Goal: Task Accomplishment & Management: Use online tool/utility

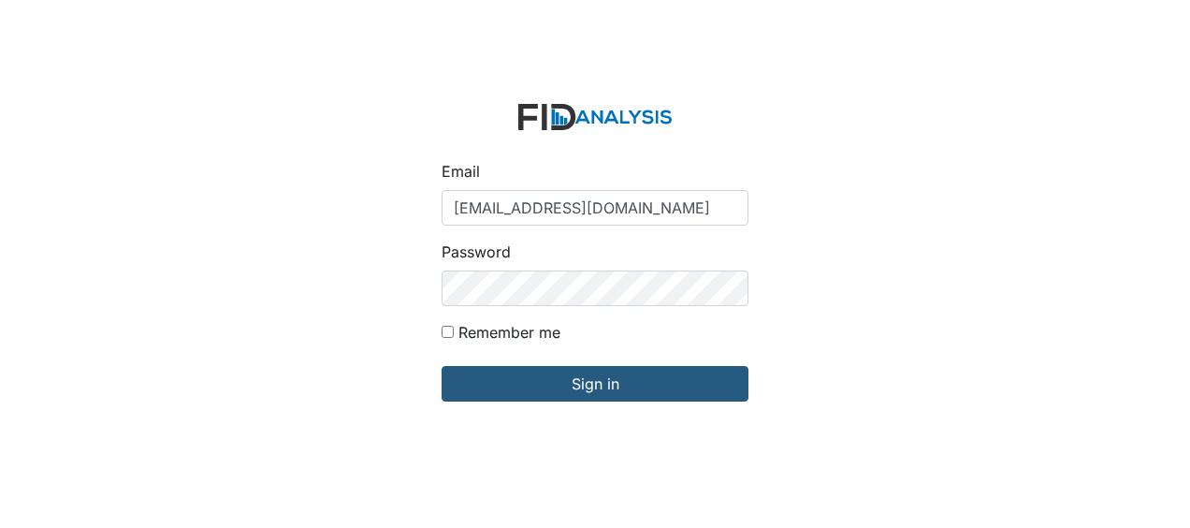
click at [533, 386] on input "Sign in" at bounding box center [595, 384] width 307 height 36
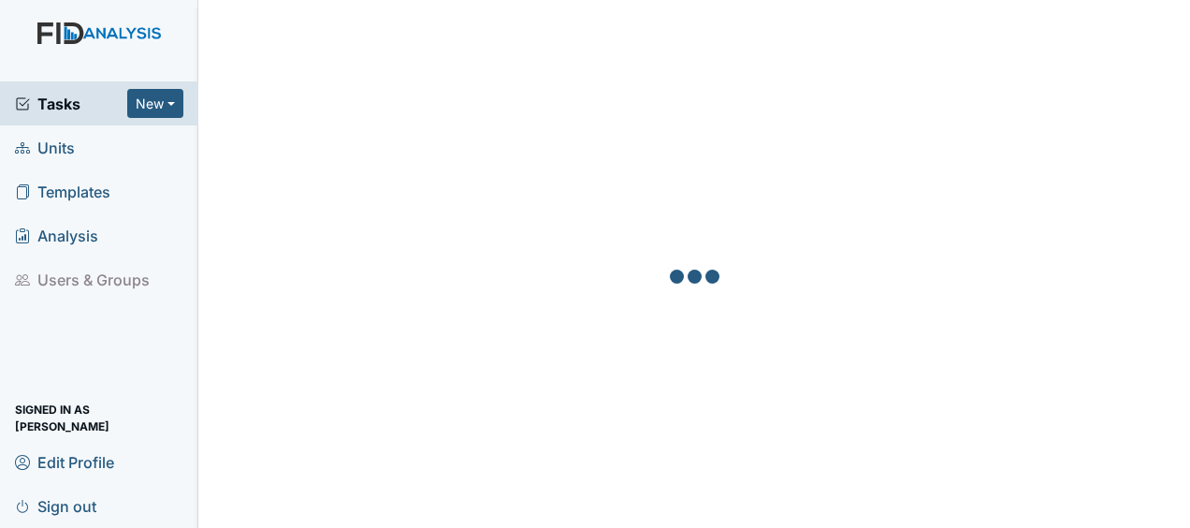
click at [82, 148] on link "Units" at bounding box center [99, 147] width 198 height 44
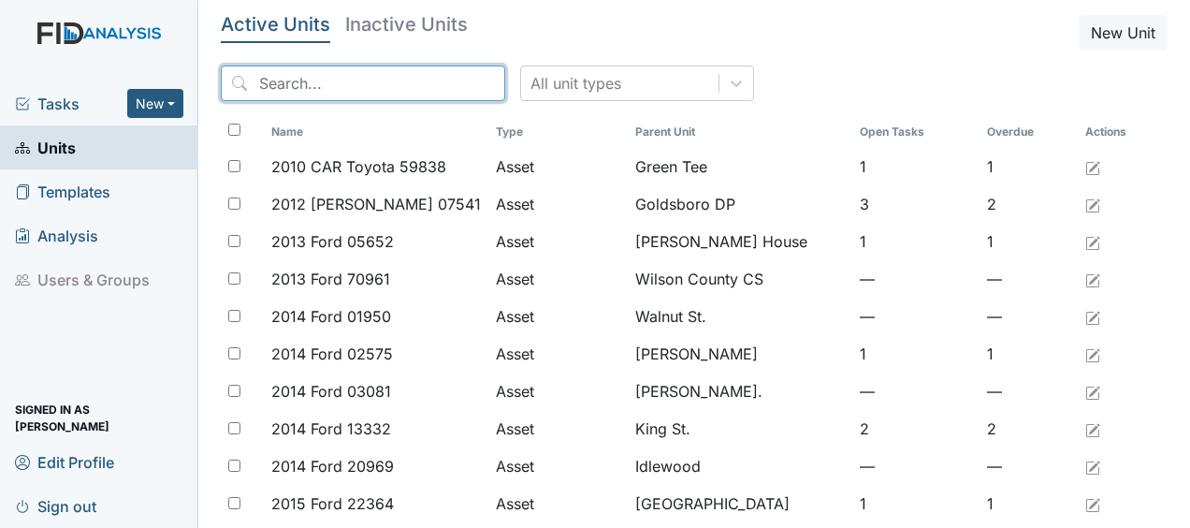
click at [294, 85] on input "search" at bounding box center [363, 83] width 284 height 36
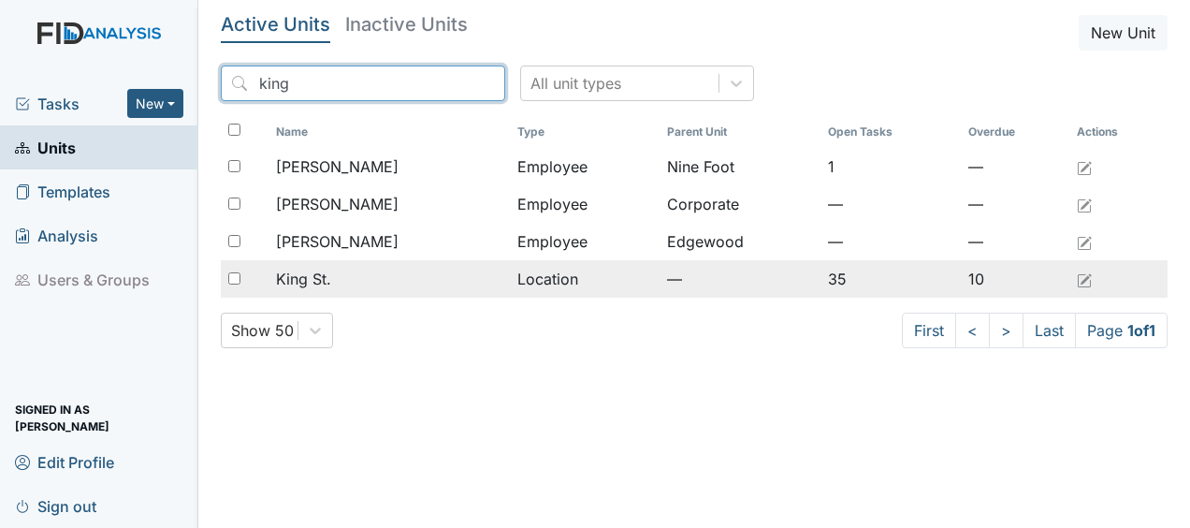
type input "king"
click at [337, 281] on div "King St." at bounding box center [389, 279] width 226 height 22
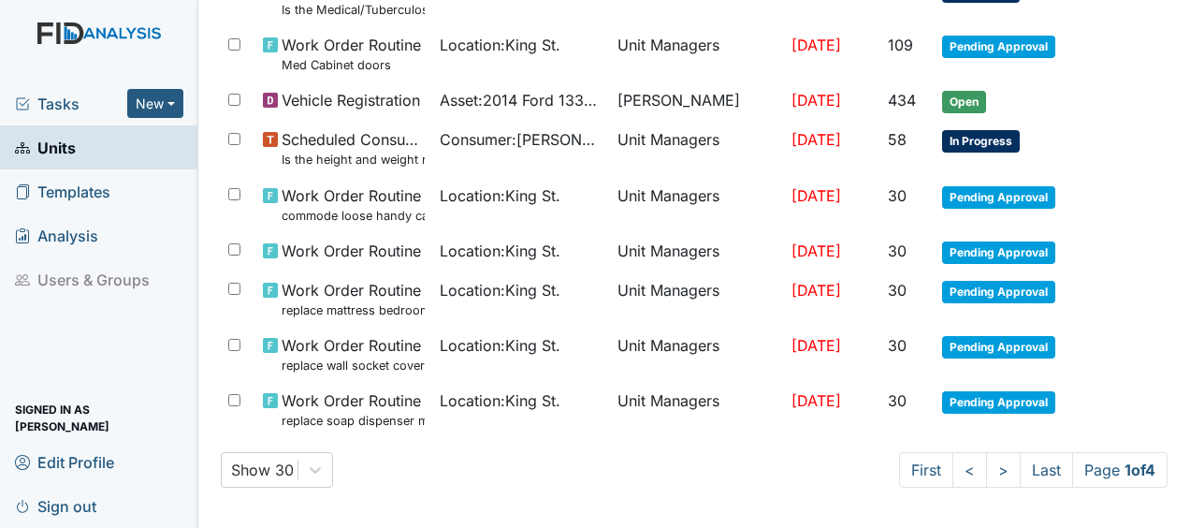
scroll to position [1441, 0]
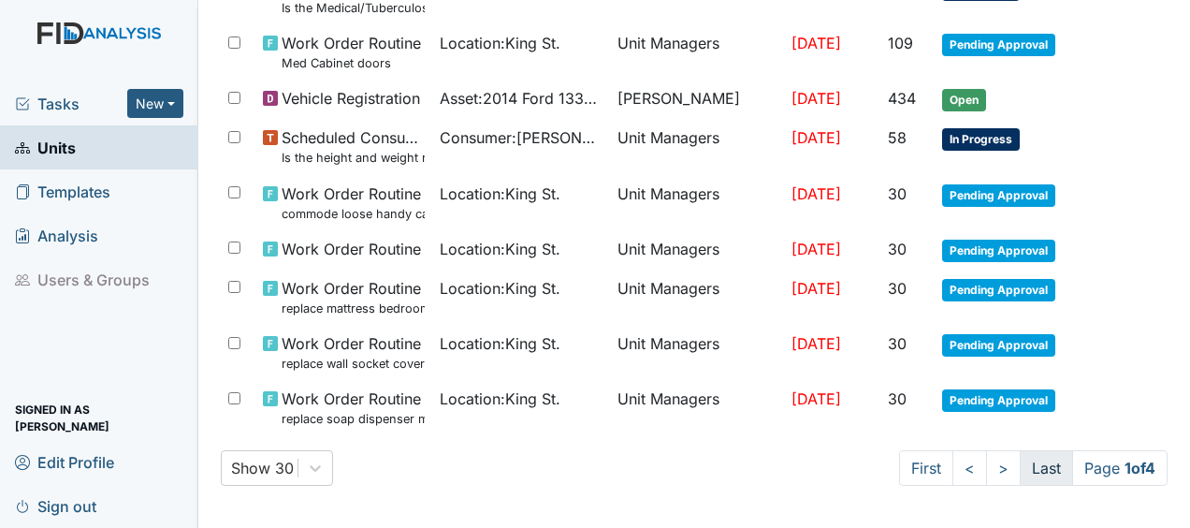
click at [1020, 462] on link "Last" at bounding box center [1046, 468] width 53 height 36
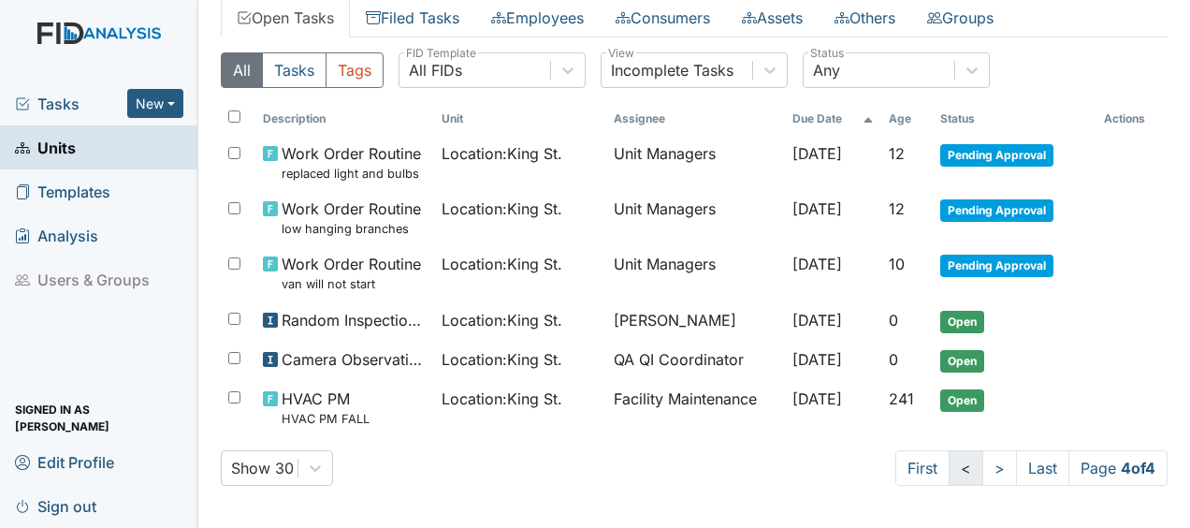
click at [949, 466] on link "<" at bounding box center [966, 468] width 35 height 36
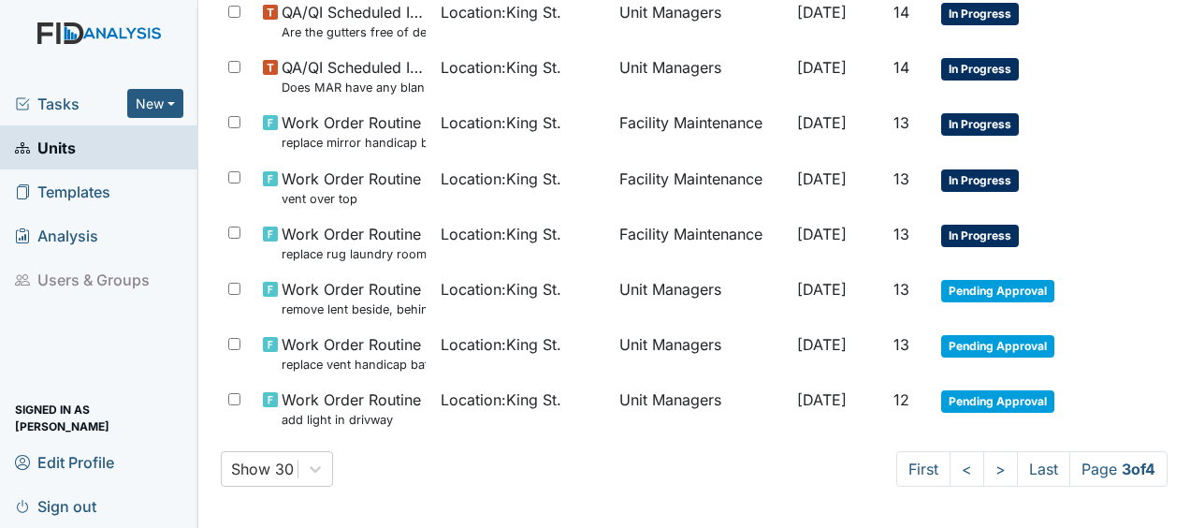
scroll to position [1456, 0]
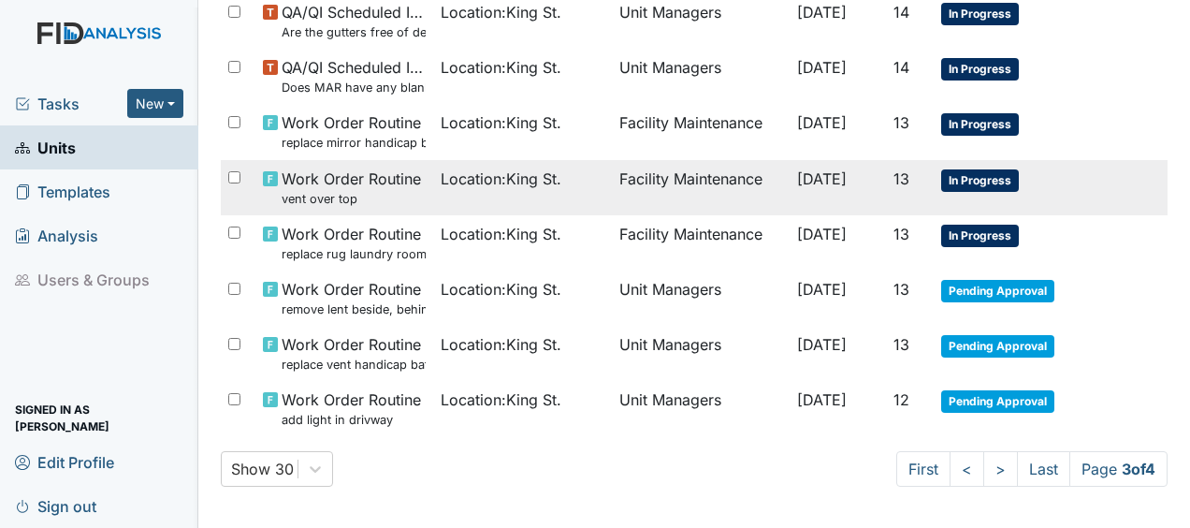
click at [705, 174] on td "Facility Maintenance" at bounding box center [701, 187] width 178 height 55
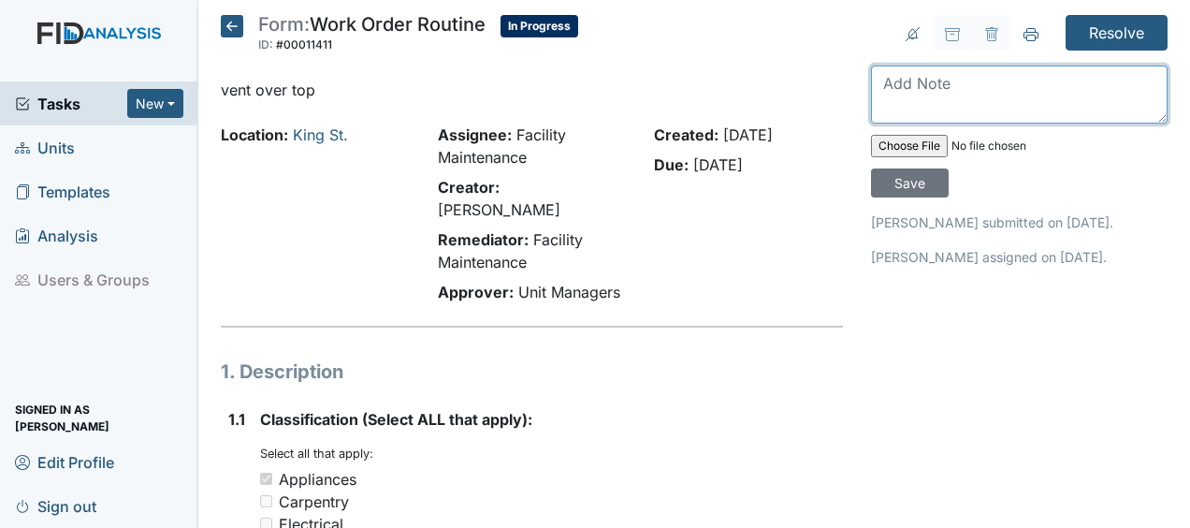
click at [883, 87] on textarea at bounding box center [1019, 94] width 297 height 58
type textarea "repaired vent fan JB"
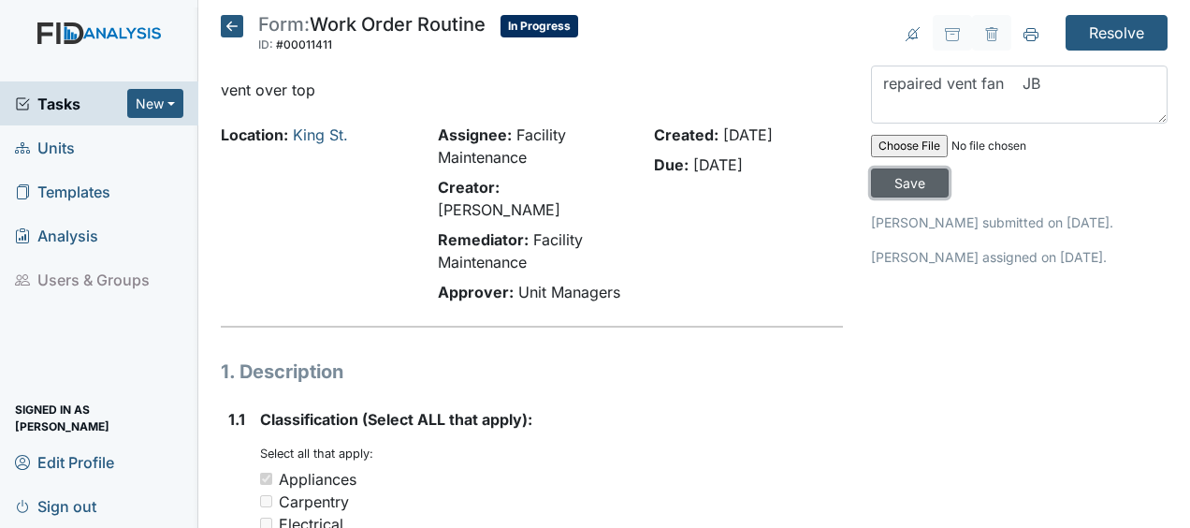
click at [916, 170] on input "Save" at bounding box center [910, 182] width 78 height 29
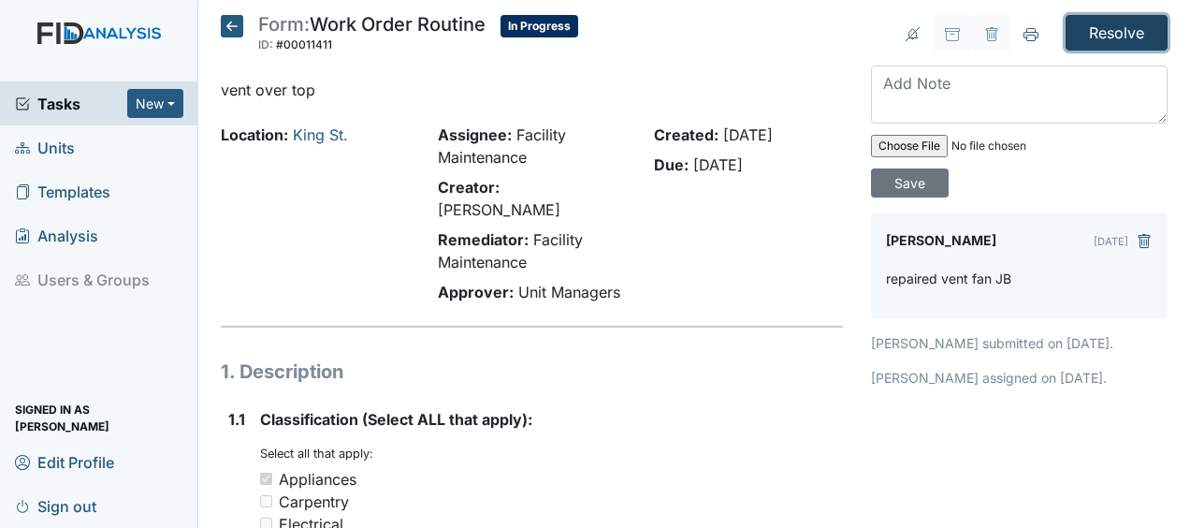
click at [1095, 37] on input "Resolve" at bounding box center [1117, 33] width 102 height 36
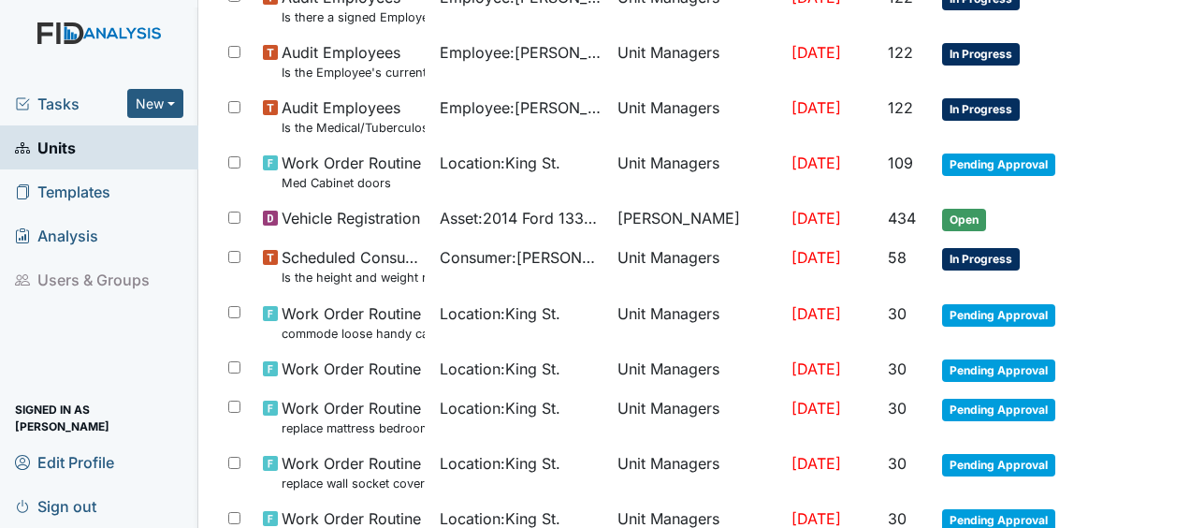
scroll to position [1503, 0]
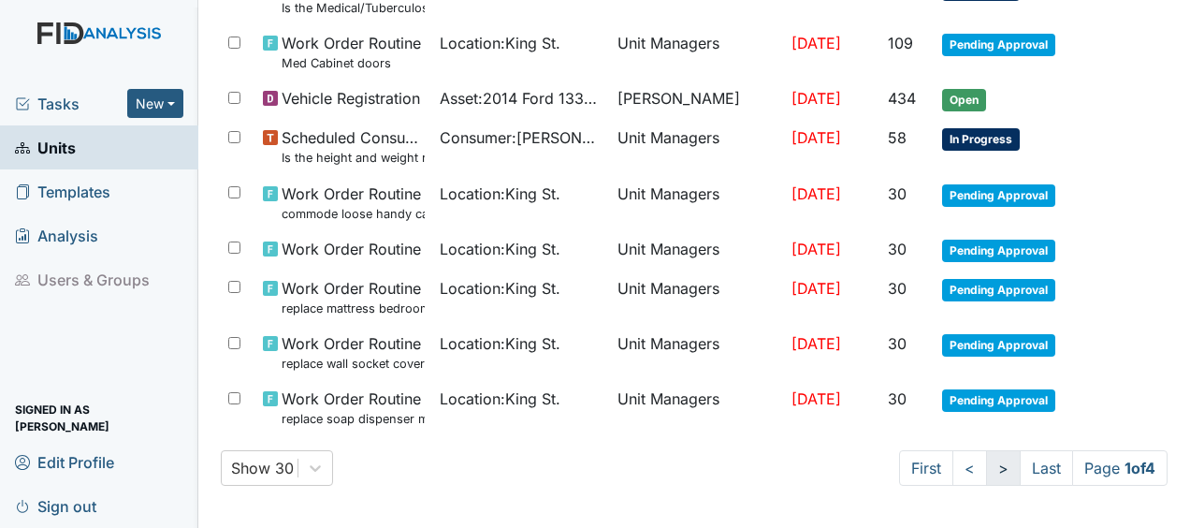
click at [986, 470] on link ">" at bounding box center [1003, 468] width 35 height 36
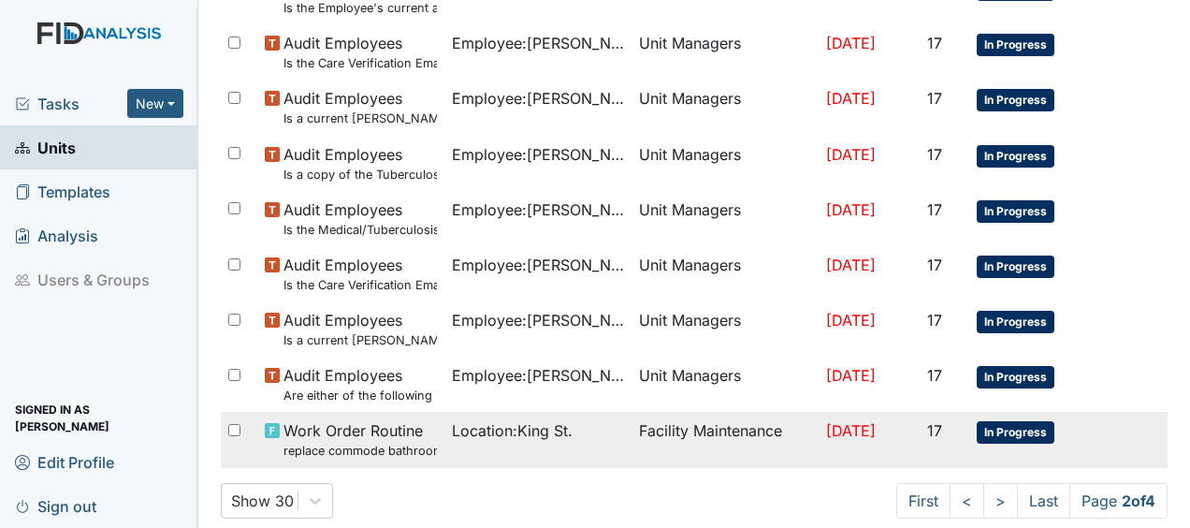
click at [855, 427] on span "[DATE]" at bounding box center [851, 430] width 50 height 19
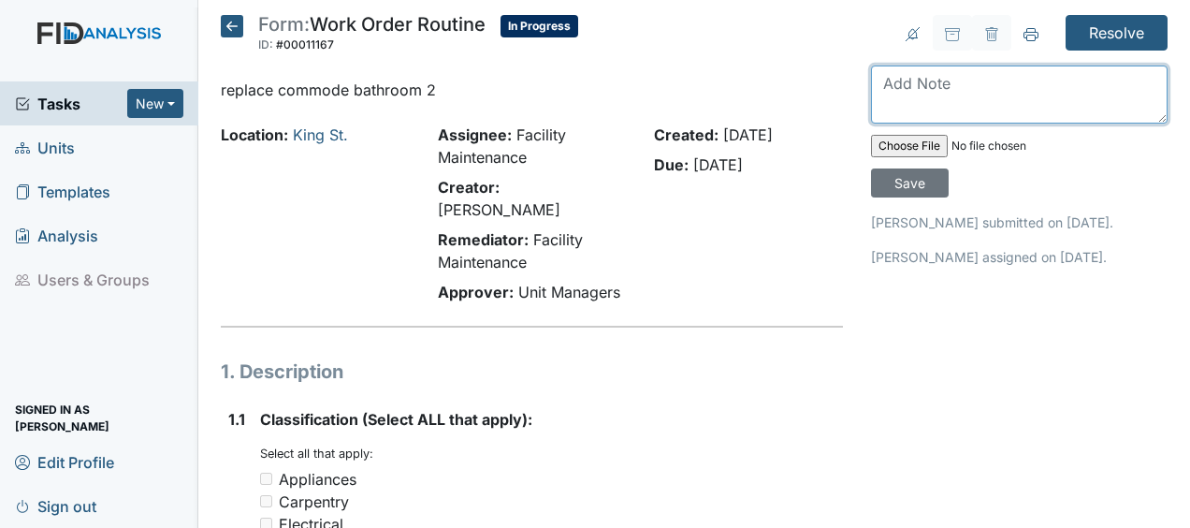
click at [882, 89] on textarea at bounding box center [1019, 94] width 297 height 58
type textarea "replaced wax ring secured toilet JB"
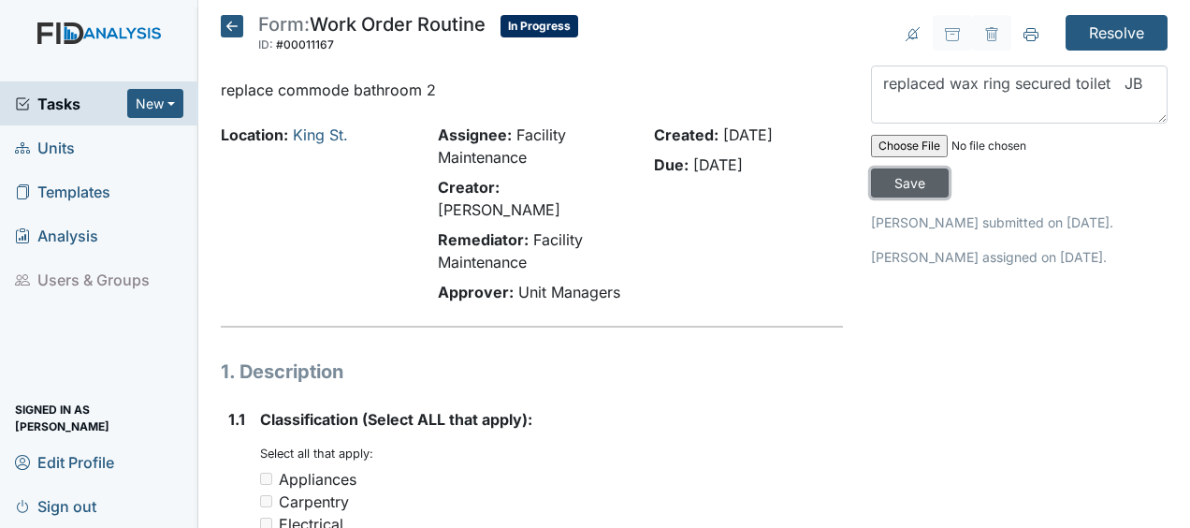
click at [909, 185] on input "Save" at bounding box center [910, 182] width 78 height 29
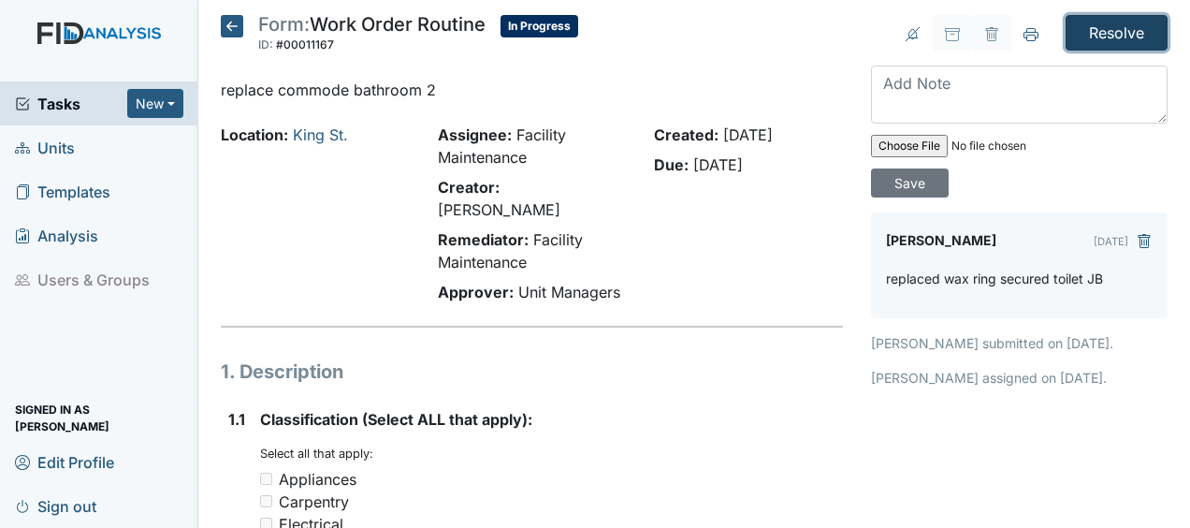
click at [1110, 35] on input "Resolve" at bounding box center [1117, 33] width 102 height 36
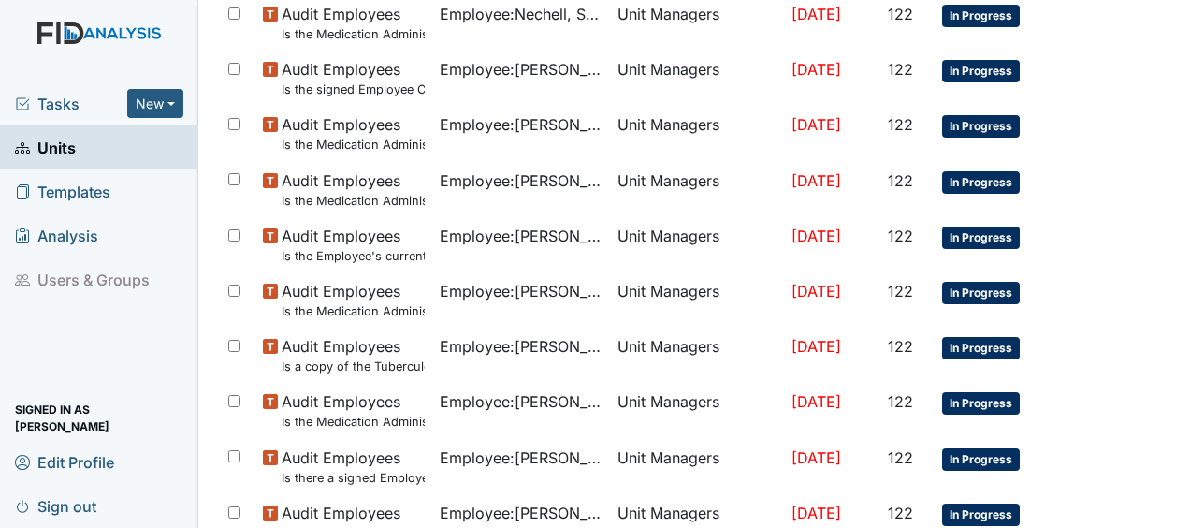
scroll to position [1503, 0]
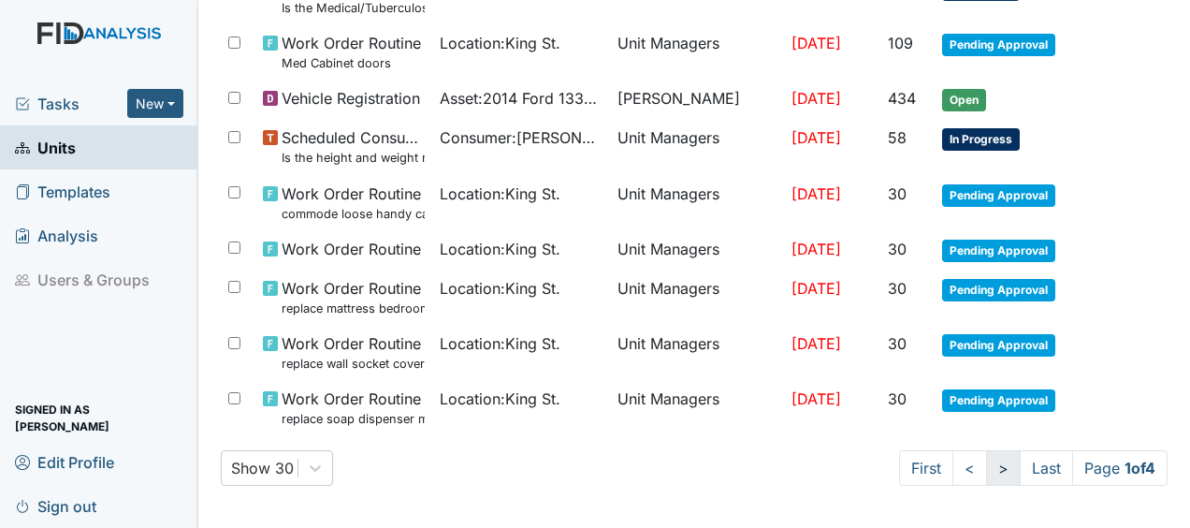
click at [988, 467] on link ">" at bounding box center [1003, 468] width 35 height 36
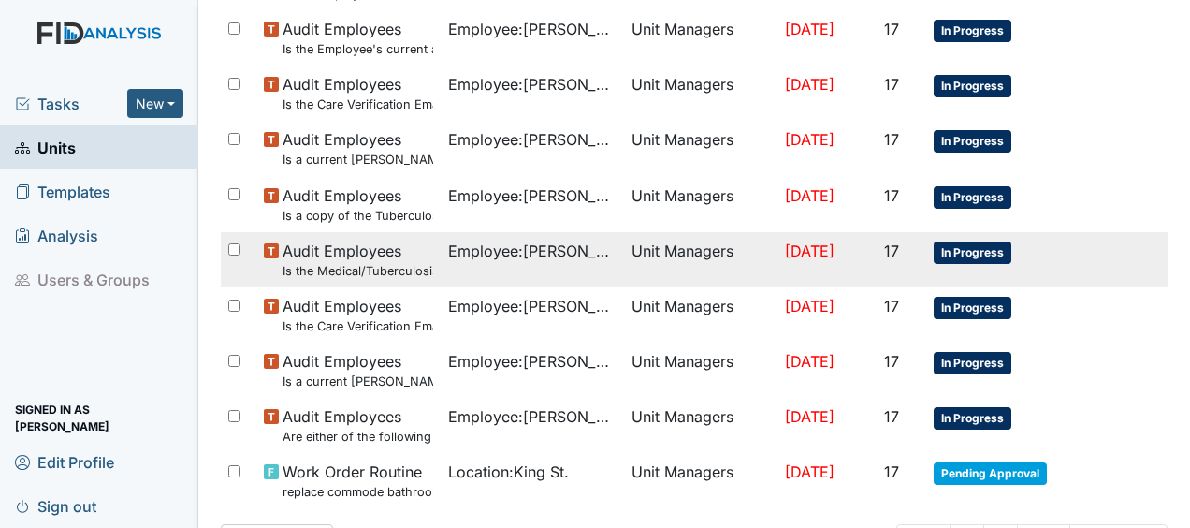
scroll to position [1535, 0]
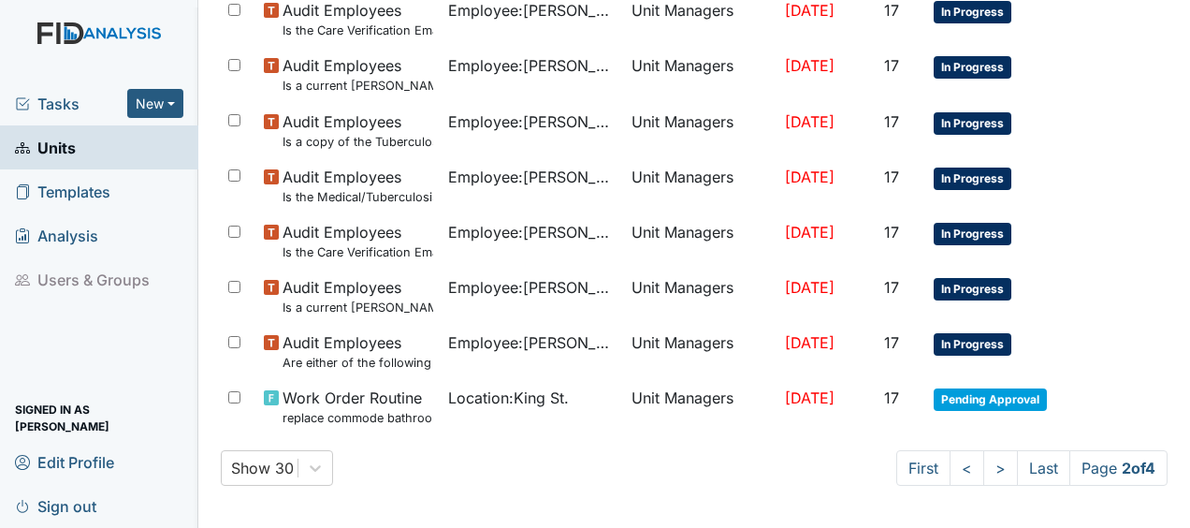
drag, startPoint x: 1121, startPoint y: 346, endPoint x: 776, endPoint y: 438, distance: 357.2
click at [990, 466] on link ">" at bounding box center [1000, 468] width 35 height 36
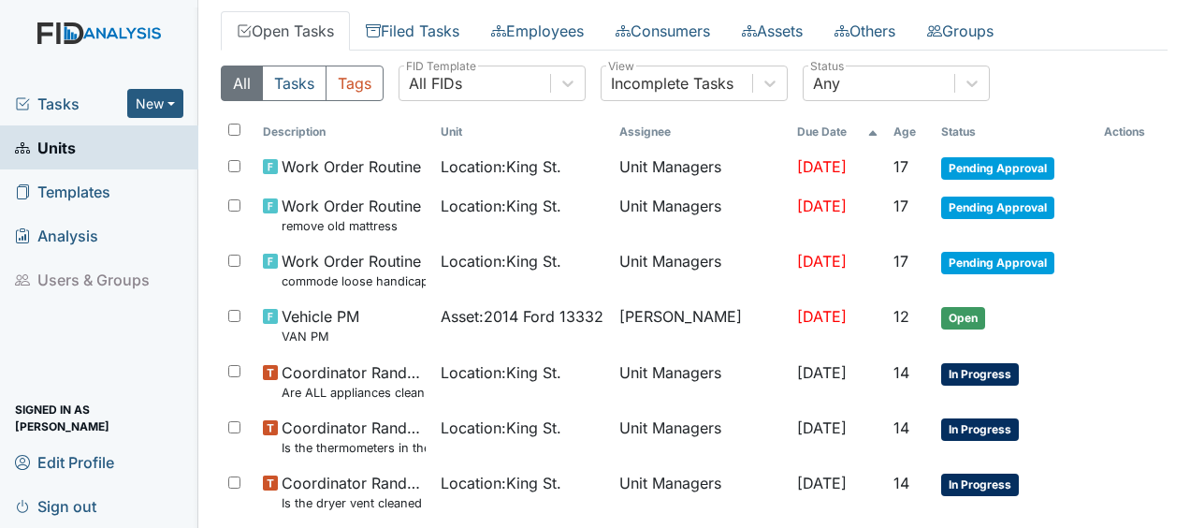
scroll to position [158, 0]
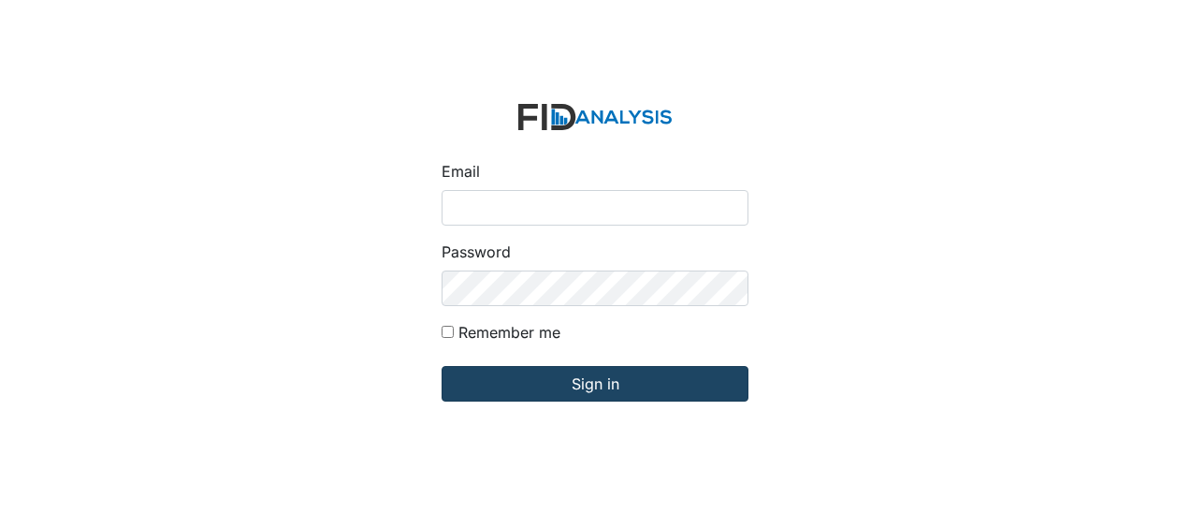
type input "[EMAIL_ADDRESS][DOMAIN_NAME]"
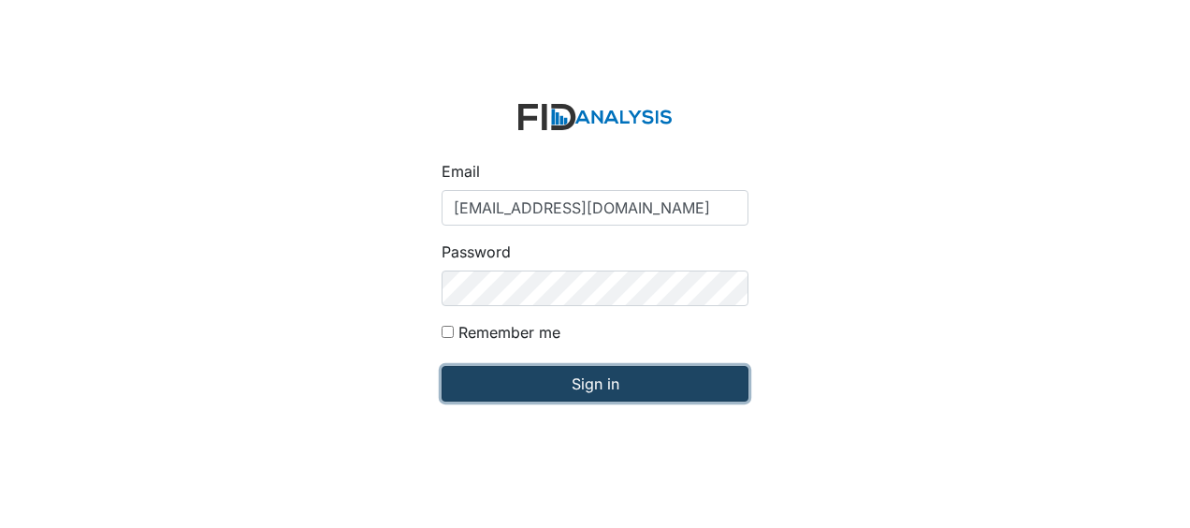
click at [528, 382] on input "Sign in" at bounding box center [595, 384] width 307 height 36
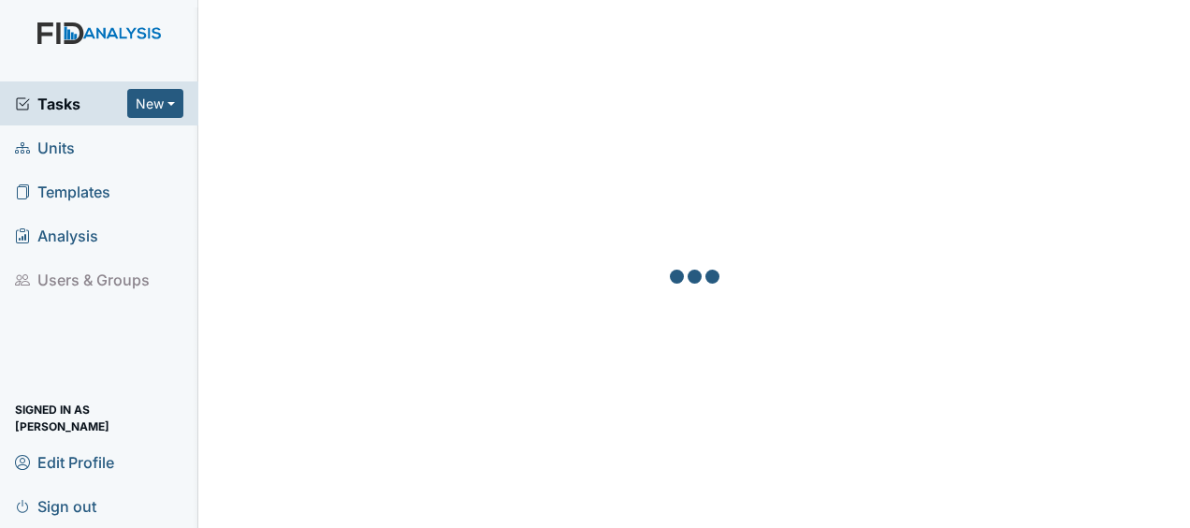
click at [69, 150] on span "Units" at bounding box center [45, 147] width 60 height 29
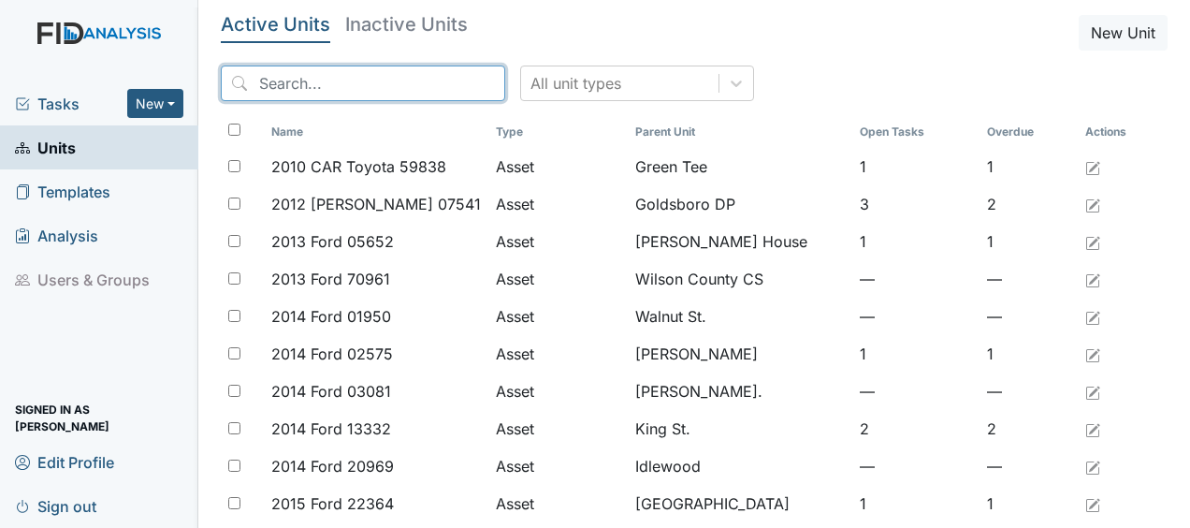
click at [264, 86] on input "search" at bounding box center [363, 83] width 284 height 36
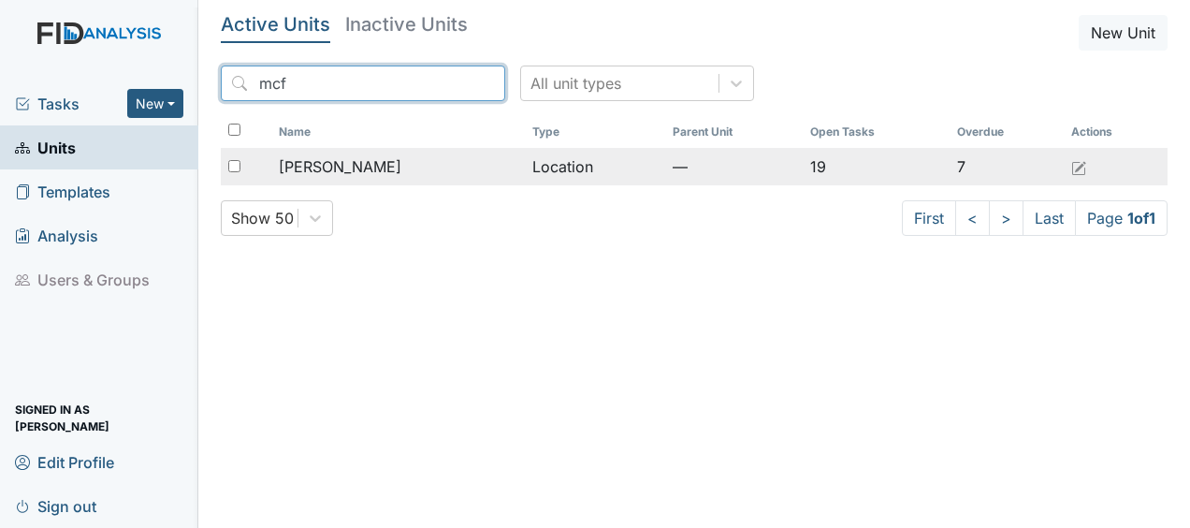
type input "mcf"
click at [335, 165] on span "[PERSON_NAME]" at bounding box center [340, 166] width 123 height 22
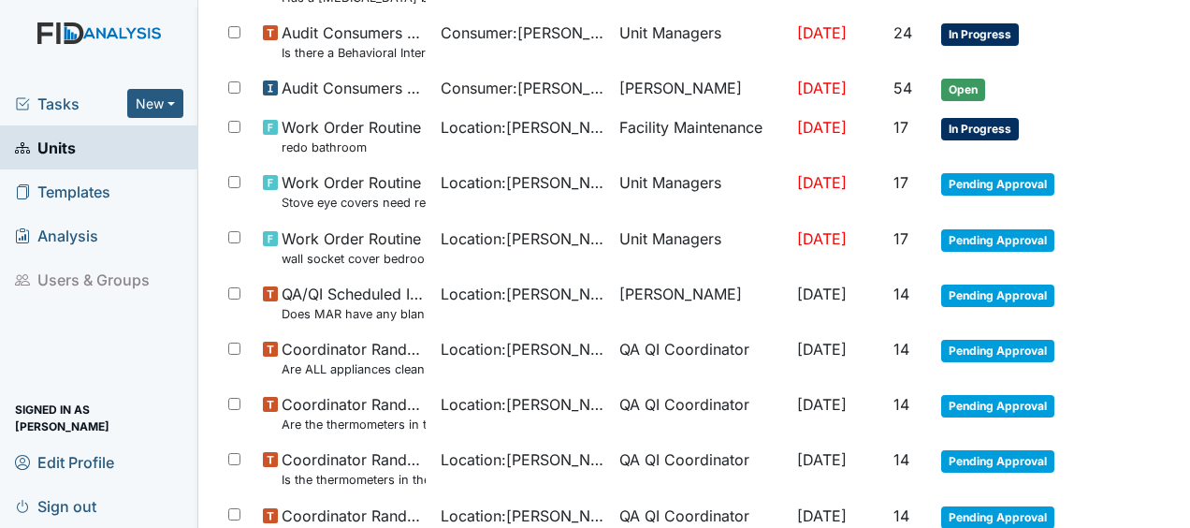
scroll to position [1424, 0]
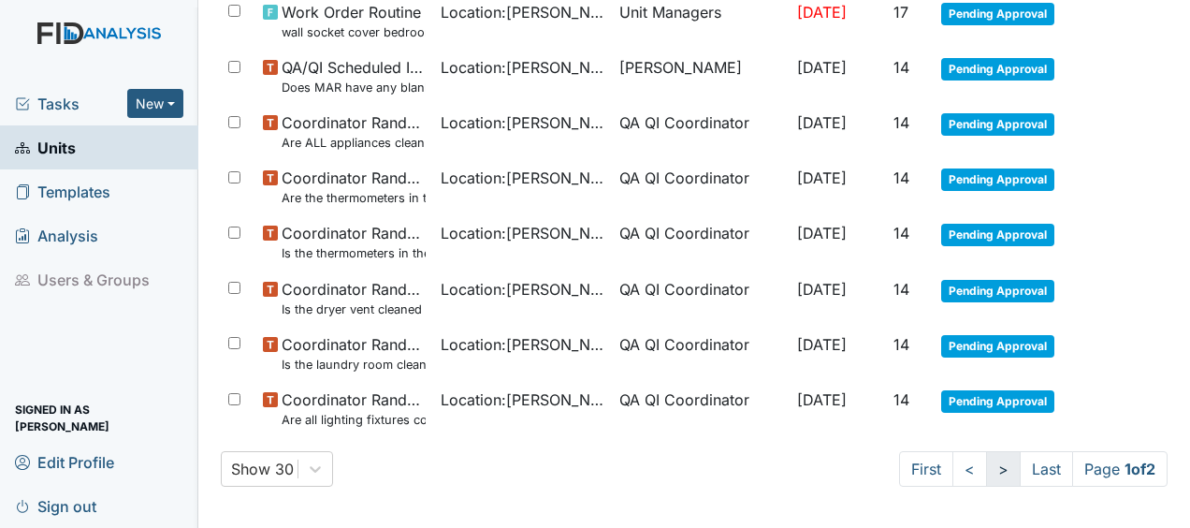
click at [986, 455] on link ">" at bounding box center [1003, 469] width 35 height 36
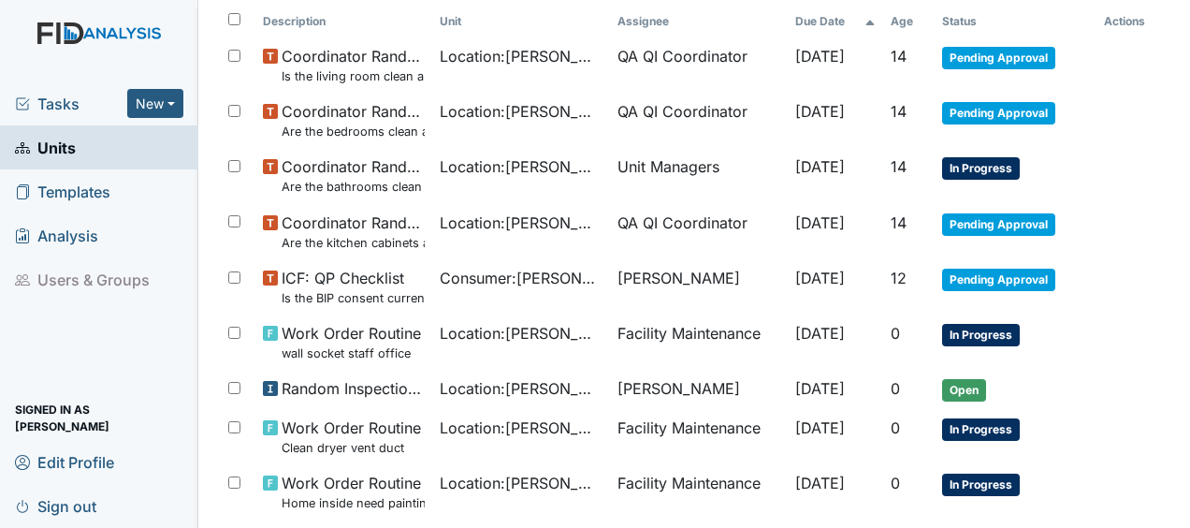
scroll to position [0, 0]
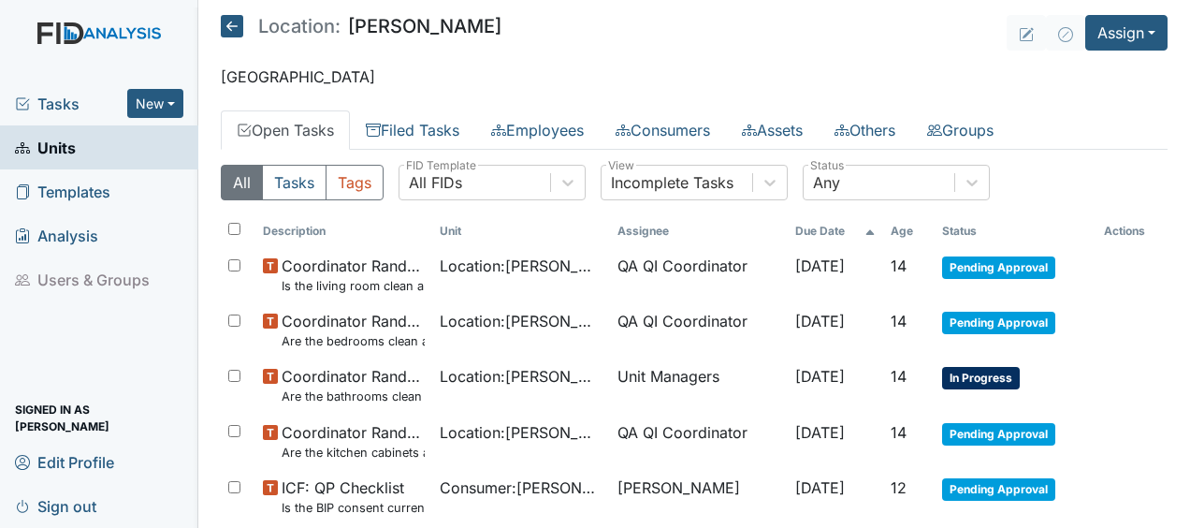
drag, startPoint x: 875, startPoint y: 206, endPoint x: 1175, endPoint y: -90, distance: 421.4
click at [1175, 0] on html "Tasks New Form Inspection Document Bundle Units Templates Analysis Users & Grou…" at bounding box center [595, 264] width 1190 height 528
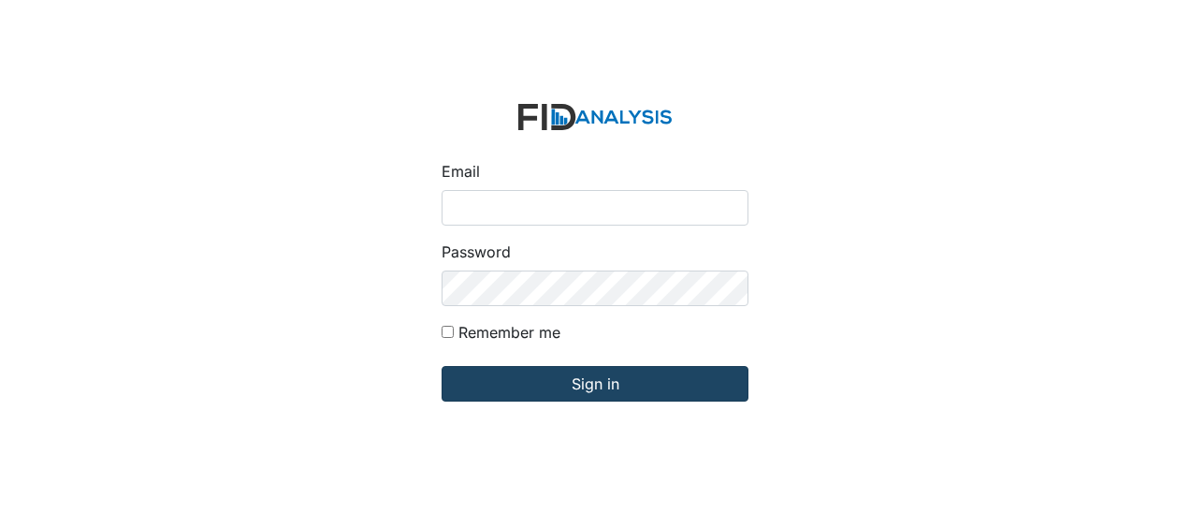
type input "[EMAIL_ADDRESS][DOMAIN_NAME]"
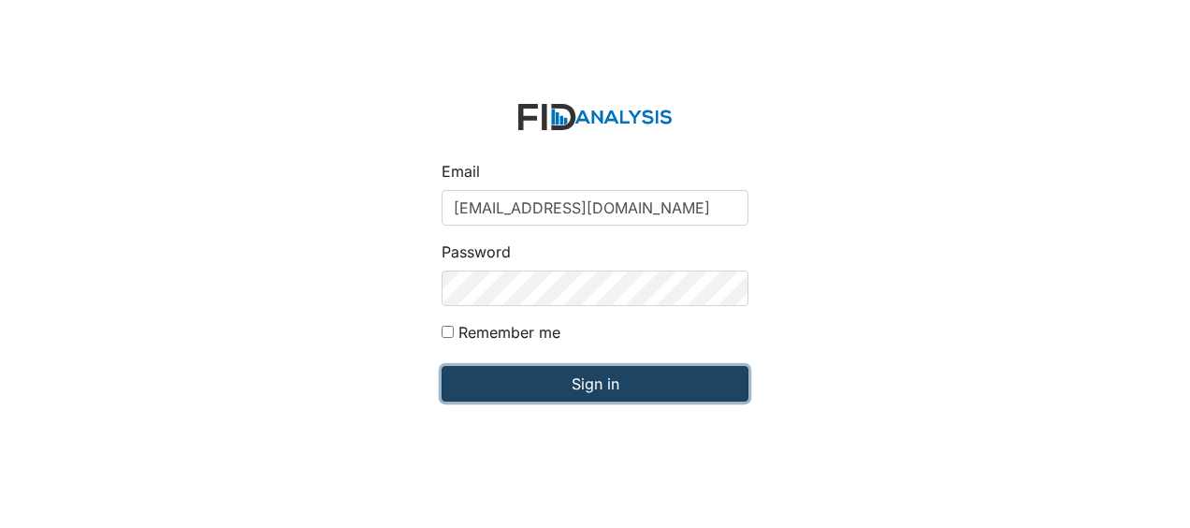
click at [537, 389] on input "Sign in" at bounding box center [595, 384] width 307 height 36
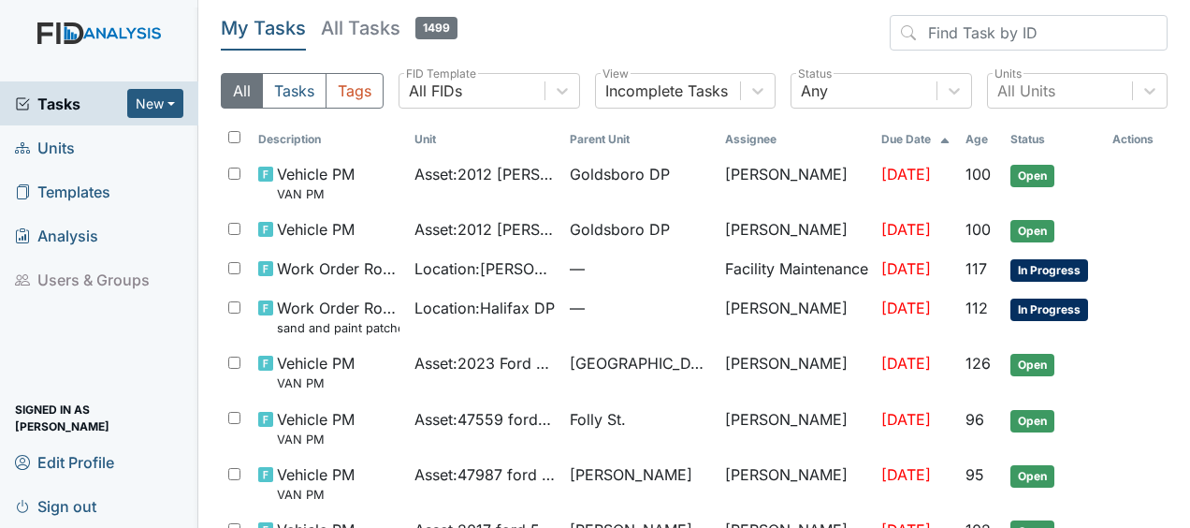
click at [79, 149] on link "Units" at bounding box center [99, 147] width 198 height 44
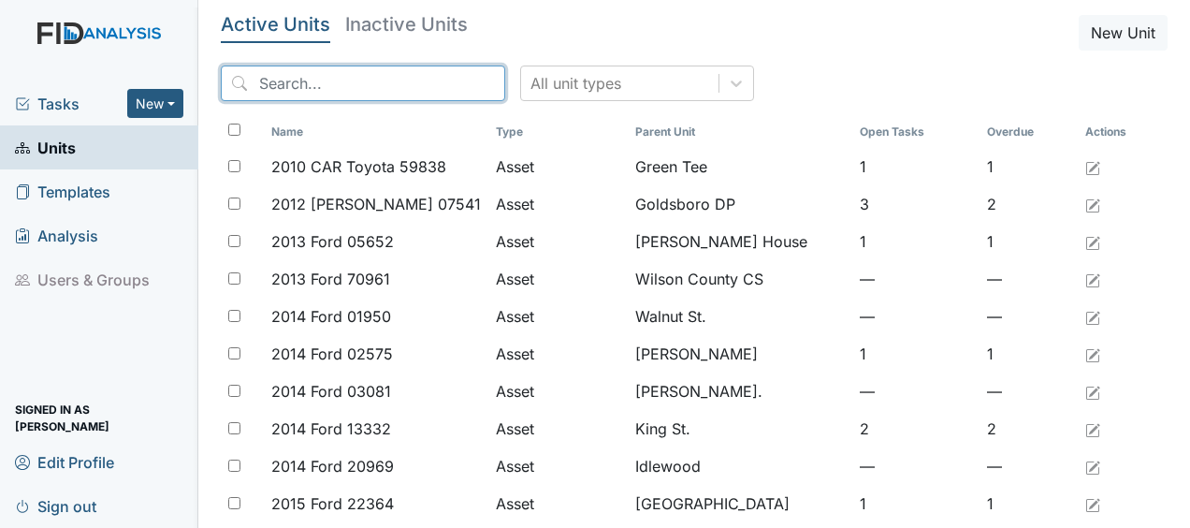
click at [341, 90] on input "search" at bounding box center [363, 83] width 284 height 36
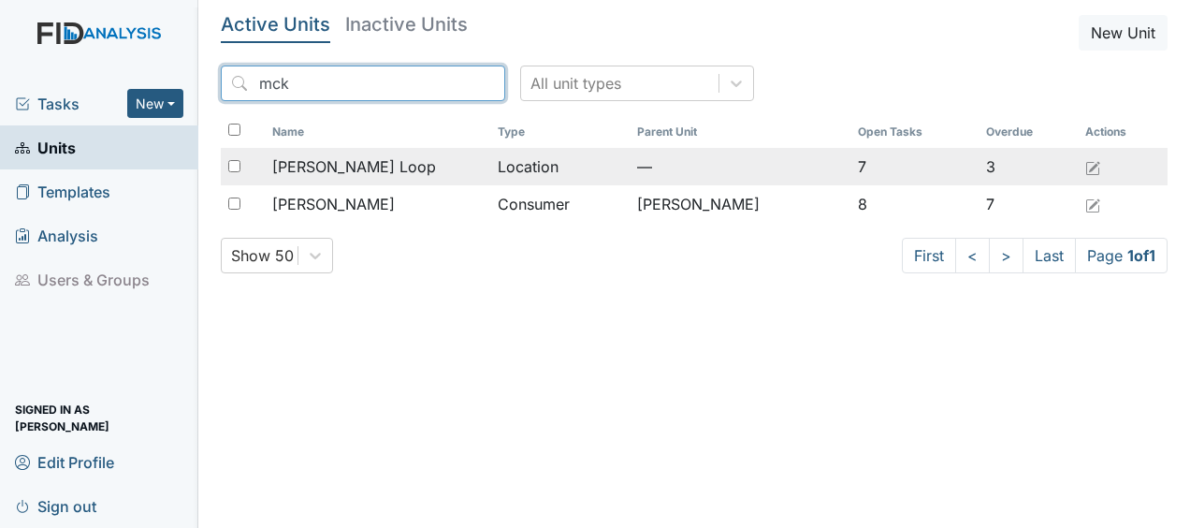
type input "mck"
click at [339, 163] on span "[PERSON_NAME] Loop" at bounding box center [354, 166] width 164 height 22
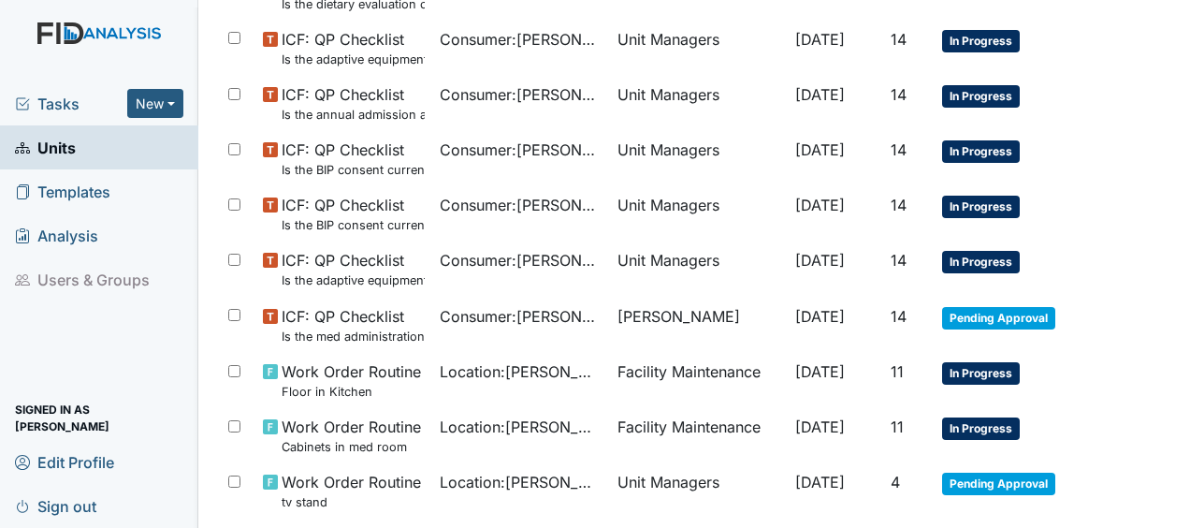
scroll to position [1001, 0]
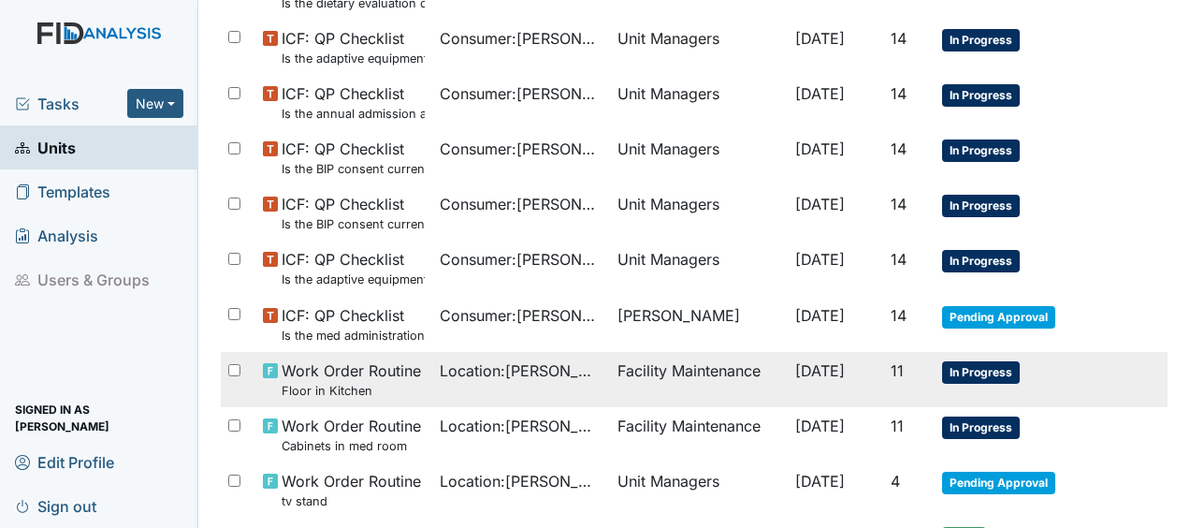
click at [835, 353] on td "[DATE]" at bounding box center [835, 379] width 95 height 55
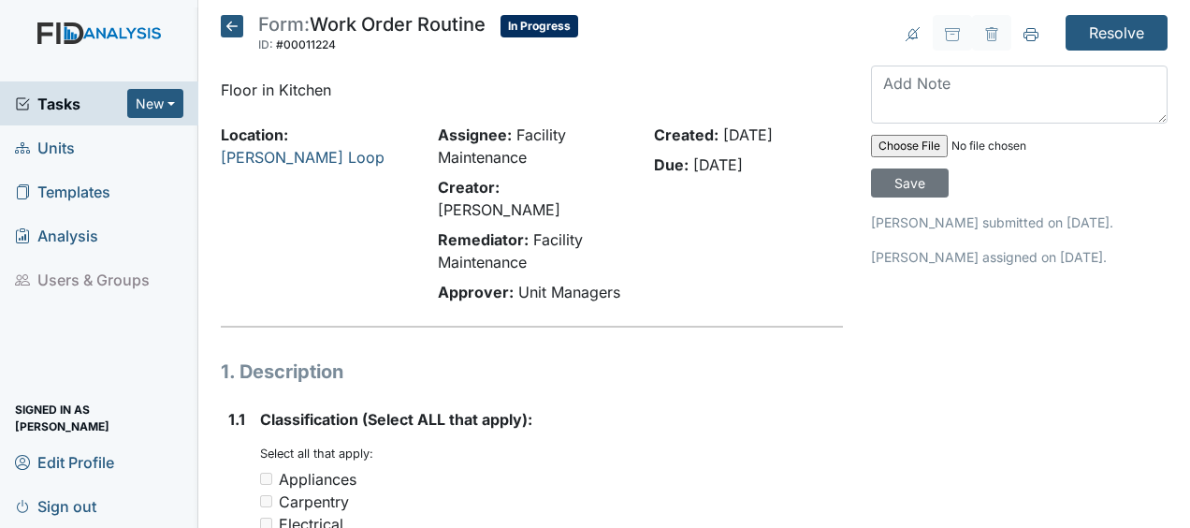
click at [228, 30] on icon at bounding box center [232, 26] width 22 height 22
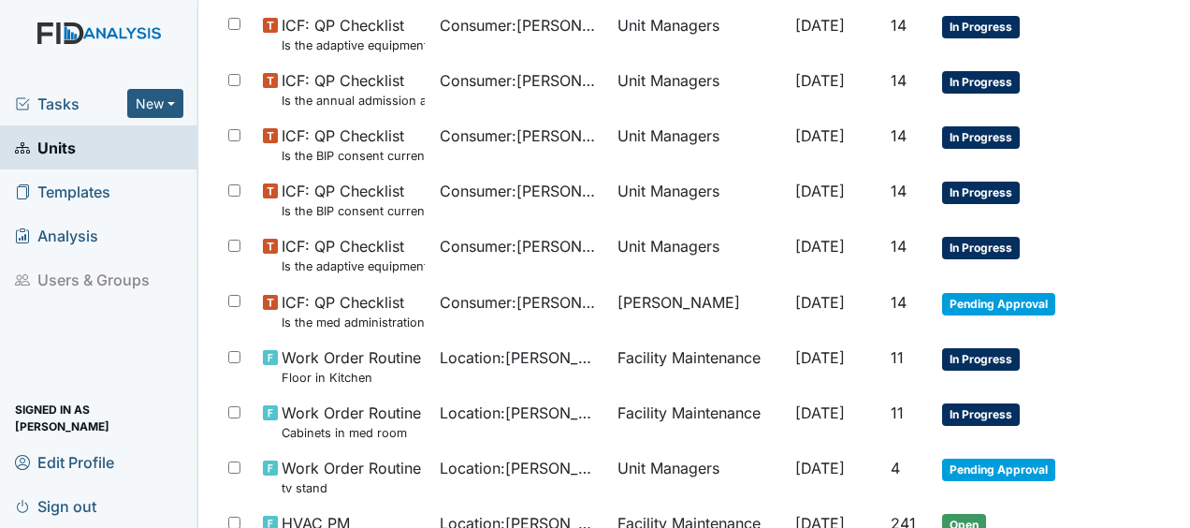
scroll to position [1136, 0]
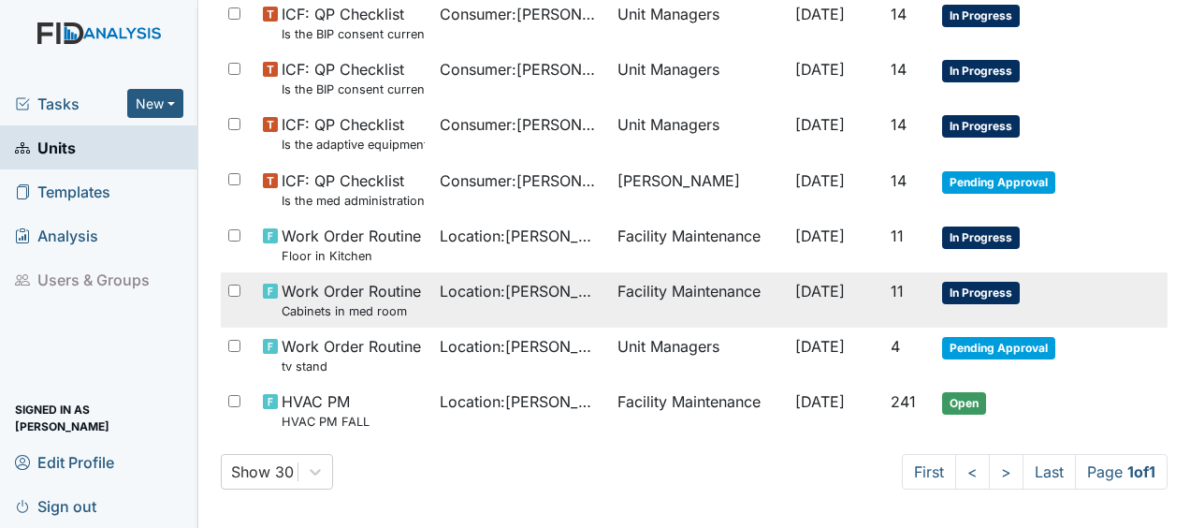
click at [375, 284] on span "Work Order Routine Cabinets in med room" at bounding box center [351, 300] width 139 height 40
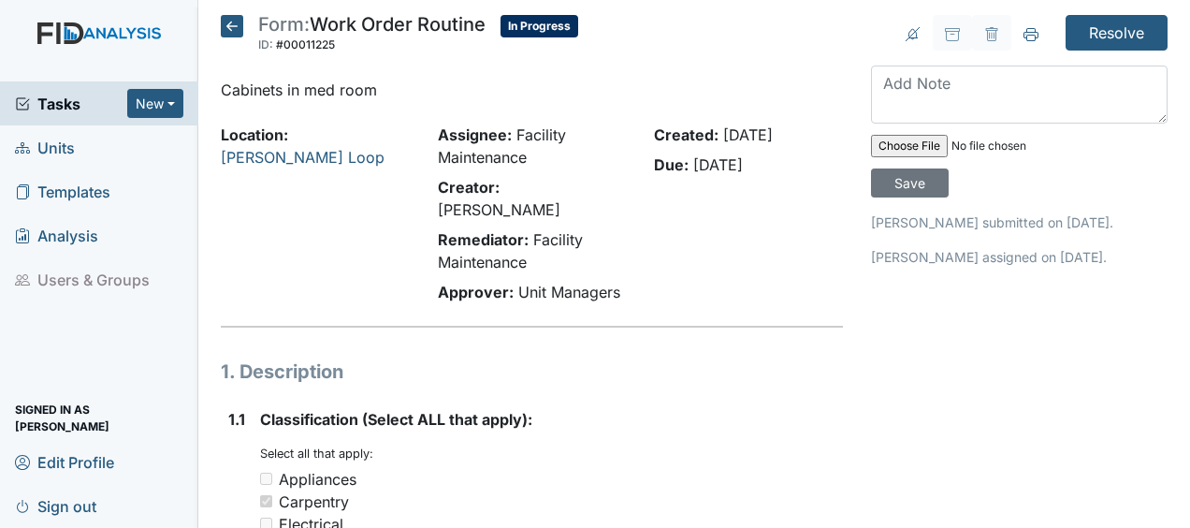
click at [233, 28] on icon at bounding box center [232, 26] width 22 height 22
